Goal: Information Seeking & Learning: Learn about a topic

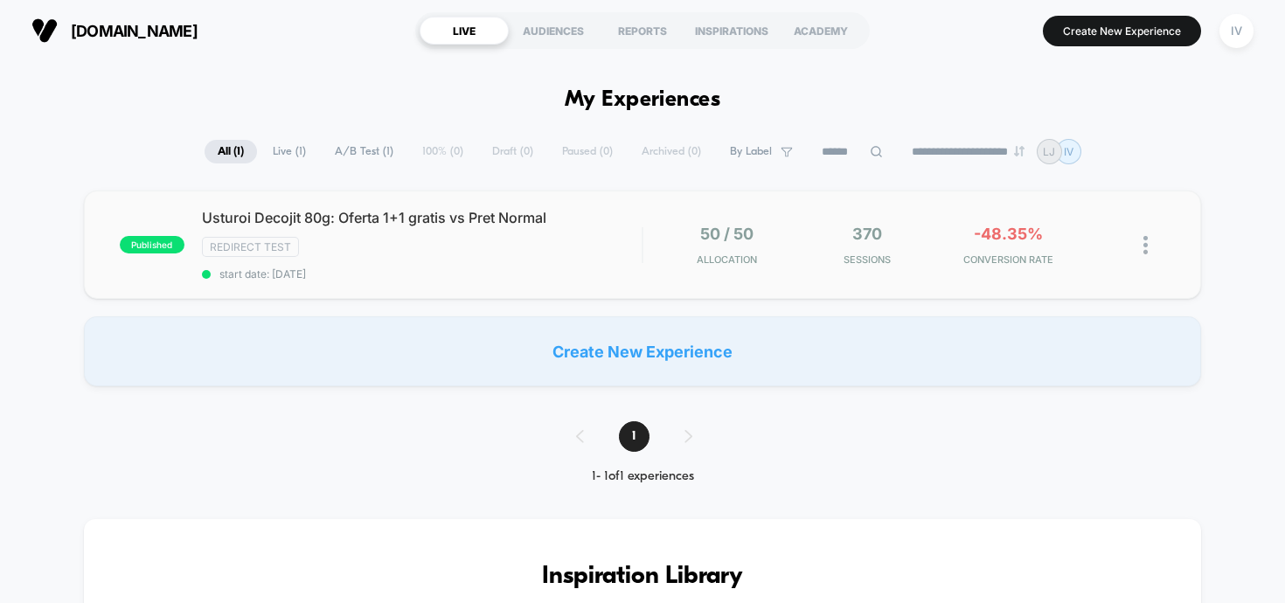
click at [834, 286] on div "published Usturoi Decojit 80g: Oferta 1+1 gratis vs Pret Normal Redirect Test s…" at bounding box center [643, 245] width 1118 height 108
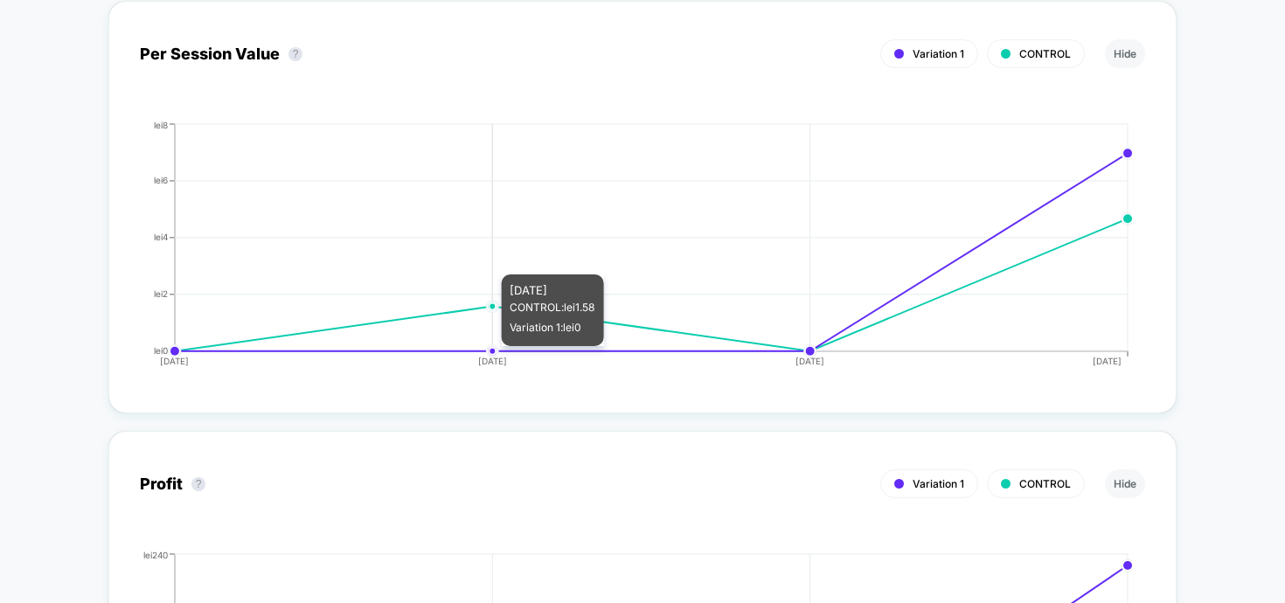
scroll to position [1538, 0]
